Goal: Transaction & Acquisition: Purchase product/service

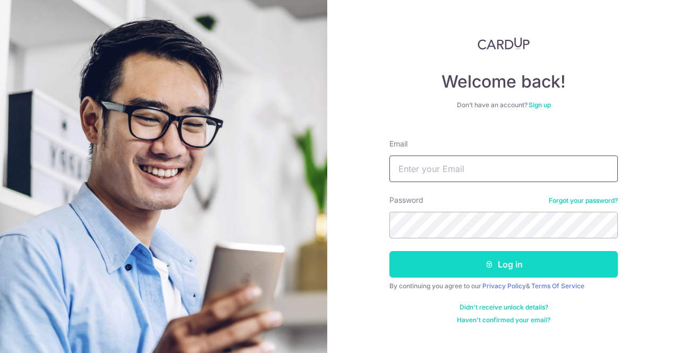
type input "[EMAIL_ADDRESS][DOMAIN_NAME]"
click at [458, 265] on button "Log in" at bounding box center [503, 264] width 228 height 27
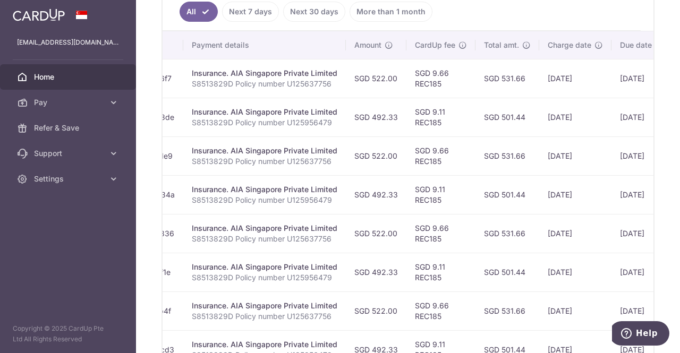
scroll to position [0, 198]
click at [341, 80] on td "Insurance. AIA Singapore Private Limited S8513829D Policy number U125637756" at bounding box center [263, 78] width 162 height 39
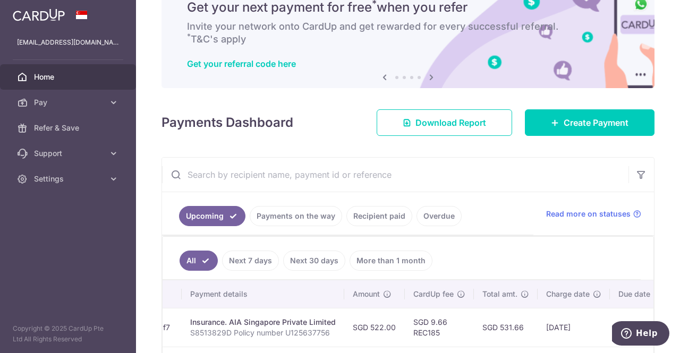
scroll to position [0, 0]
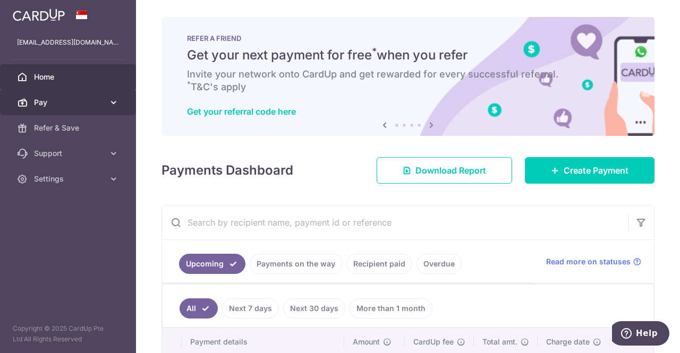
click at [66, 102] on span "Pay" at bounding box center [69, 102] width 70 height 11
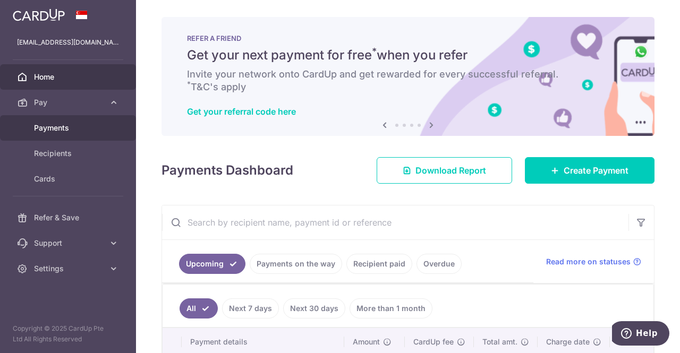
click at [62, 122] on link "Payments" at bounding box center [68, 127] width 136 height 25
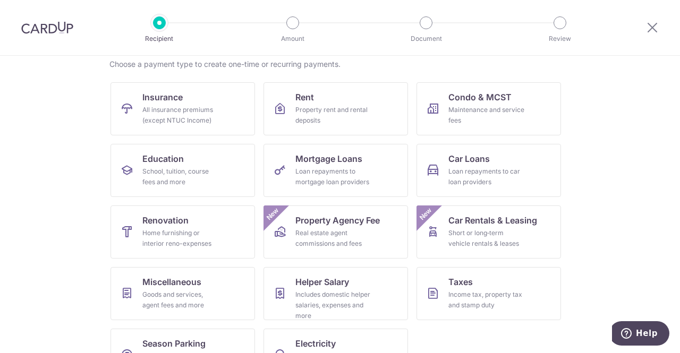
scroll to position [80, 0]
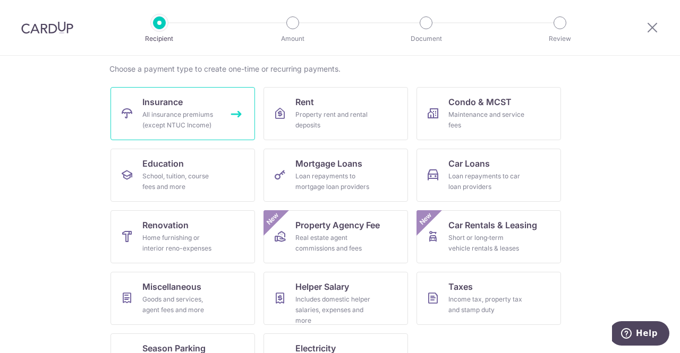
click at [196, 115] on div "All insurance premiums (except NTUC Income)" at bounding box center [180, 119] width 76 height 21
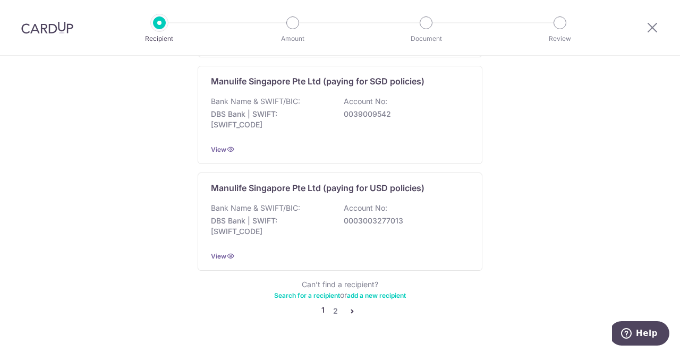
scroll to position [1079, 0]
click at [332, 306] on link "2" at bounding box center [335, 312] width 13 height 13
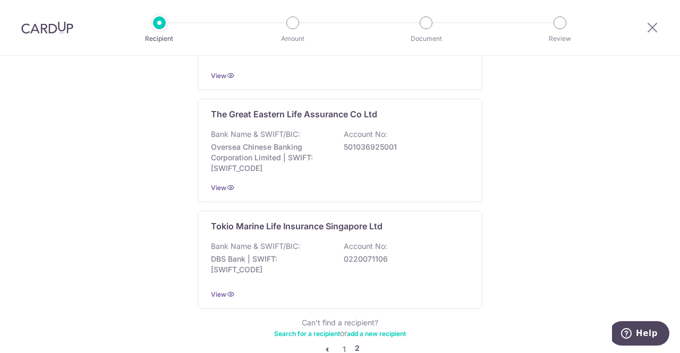
scroll to position [1096, 0]
